Goal: Task Accomplishment & Management: Manage account settings

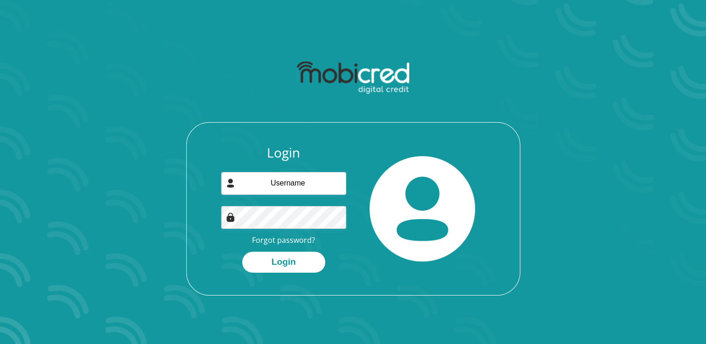
click at [282, 198] on div "Login Forgot password? Login" at bounding box center [283, 209] width 139 height 128
click at [282, 187] on input "email" at bounding box center [283, 183] width 125 height 23
type input "[EMAIL_ADDRESS][DOMAIN_NAME]"
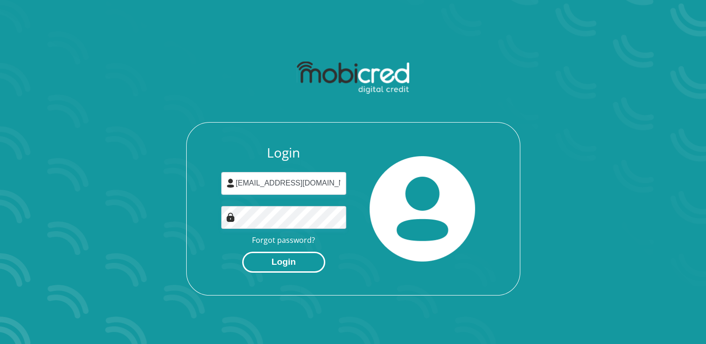
click at [285, 262] on button "Login" at bounding box center [283, 262] width 83 height 21
